Goal: Check status: Check status

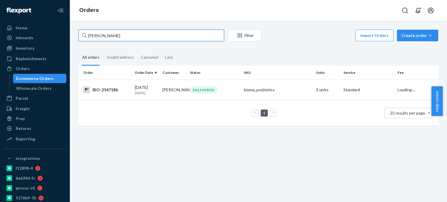
click at [121, 37] on input "[PERSON_NAME]" at bounding box center [151, 36] width 145 height 12
drag, startPoint x: 95, startPoint y: 38, endPoint x: 79, endPoint y: 35, distance: 16.3
click at [79, 35] on input "2764181" at bounding box center [151, 36] width 145 height 12
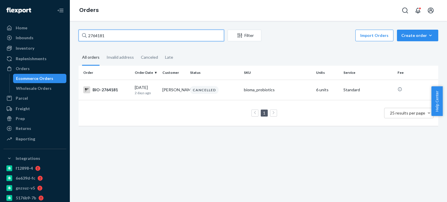
click at [89, 33] on input "2764181" at bounding box center [151, 36] width 145 height 12
paste input "[PERSON_NAME]"
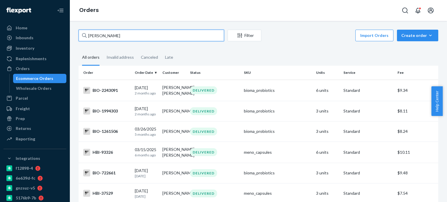
click at [113, 38] on input "[PERSON_NAME]" at bounding box center [151, 36] width 145 height 12
paste input "[PERSON_NAME]"
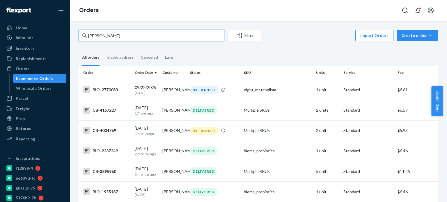
type input "[PERSON_NAME]"
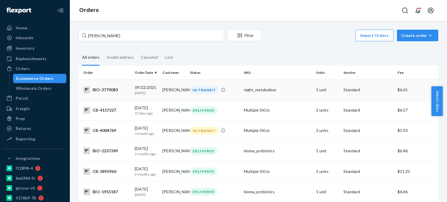
click at [111, 92] on div "BIO-2770083" at bounding box center [106, 89] width 47 height 7
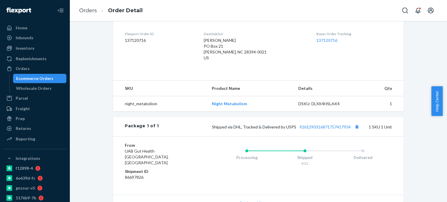
scroll to position [145, 0]
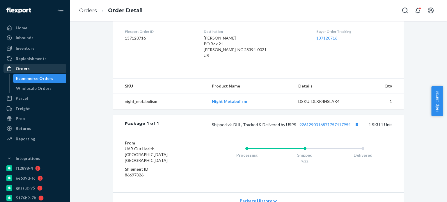
click at [36, 70] on div "Orders" at bounding box center [35, 69] width 62 height 8
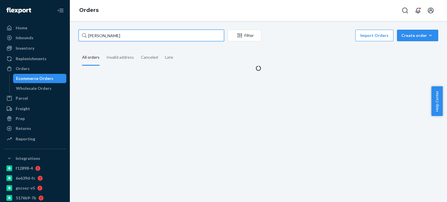
click at [100, 34] on input "[PERSON_NAME]" at bounding box center [151, 36] width 145 height 12
paste input "[PERSON_NAME]"
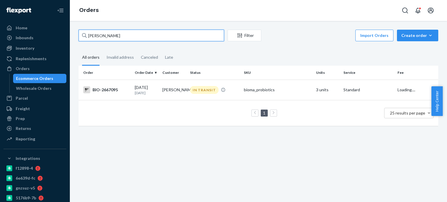
type input "[PERSON_NAME]"
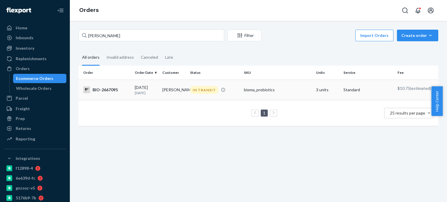
click at [103, 88] on div "BIO-2667095" at bounding box center [106, 89] width 47 height 7
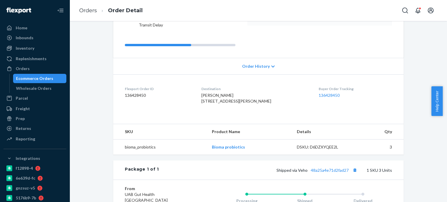
scroll to position [116, 0]
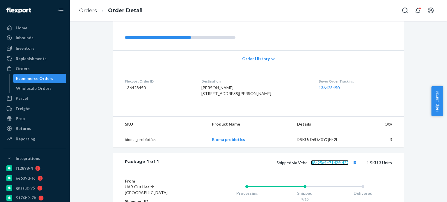
click at [334, 160] on link "48a25a4e71d2fad27" at bounding box center [330, 162] width 38 height 5
click at [324, 160] on link "48a25a4e71d2fad27" at bounding box center [330, 162] width 38 height 5
click at [87, 9] on link "Orders" at bounding box center [88, 10] width 18 height 6
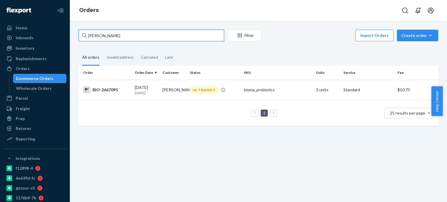
click at [157, 36] on input "[PERSON_NAME]" at bounding box center [151, 36] width 145 height 12
paste input "[PERSON_NAME]"
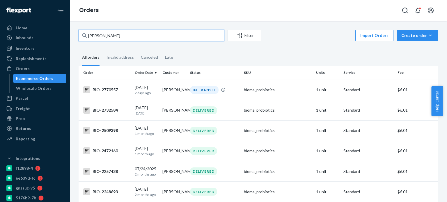
click at [98, 36] on input "[PERSON_NAME]" at bounding box center [151, 36] width 145 height 12
paste input "2257438"
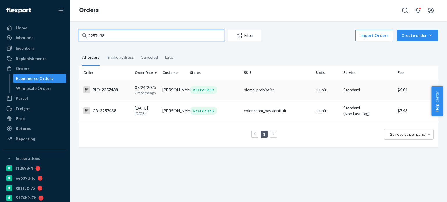
type input "2257438"
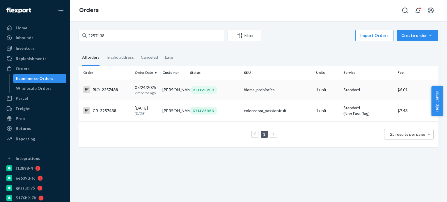
click at [121, 91] on div "BIO-2257438" at bounding box center [106, 89] width 47 height 7
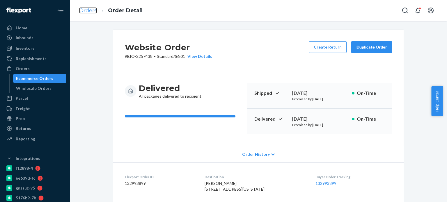
click at [90, 13] on link "Orders" at bounding box center [88, 10] width 18 height 6
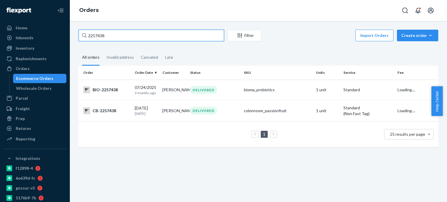
click at [142, 40] on input "2257438" at bounding box center [151, 36] width 145 height 12
paste input "[PERSON_NAME]"
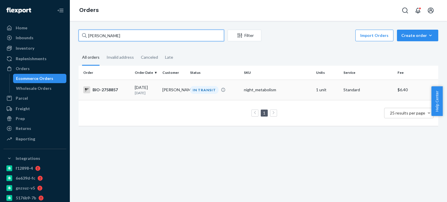
type input "[PERSON_NAME]"
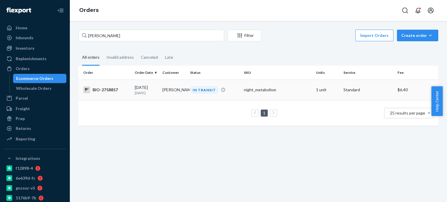
click at [101, 90] on div "BIO-2758857" at bounding box center [106, 89] width 47 height 7
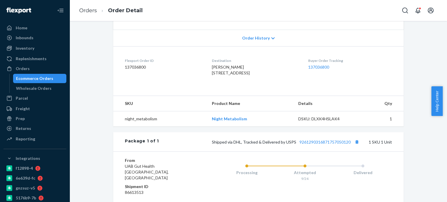
scroll to position [87, 0]
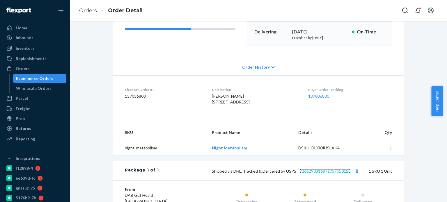
click at [312, 174] on link "9261290316871757050120" at bounding box center [324, 171] width 51 height 5
